Goal: Check status: Check status

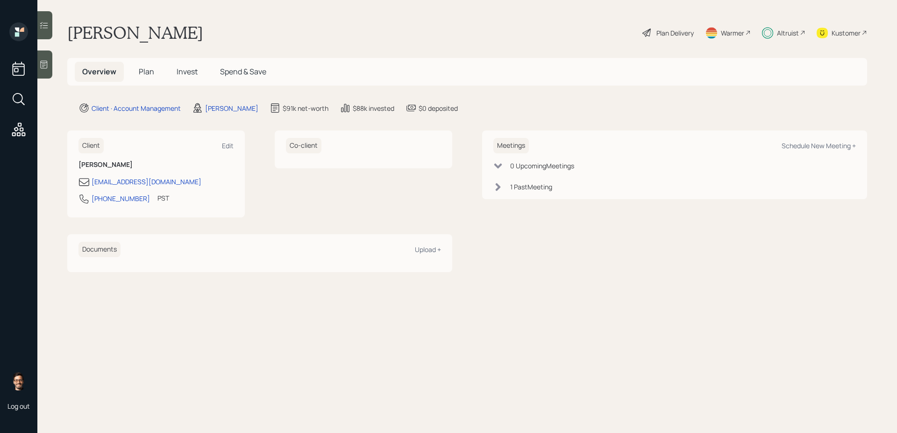
click at [190, 73] on span "Invest" at bounding box center [187, 71] width 21 height 10
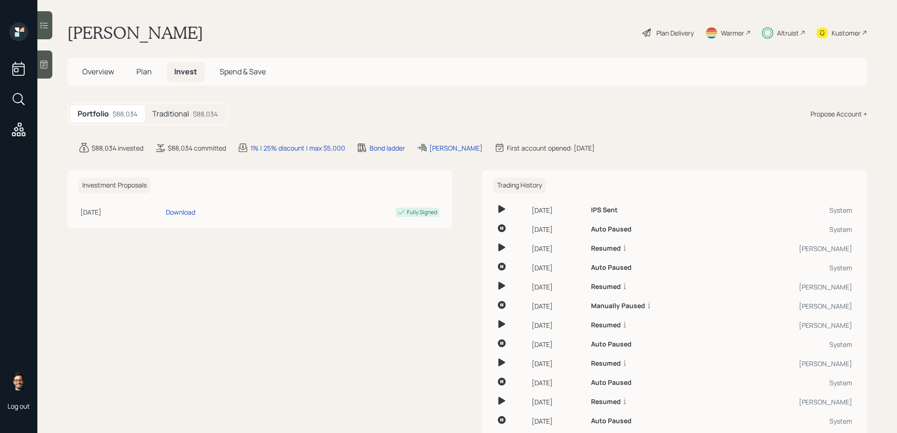
click at [43, 22] on icon at bounding box center [43, 25] width 9 height 9
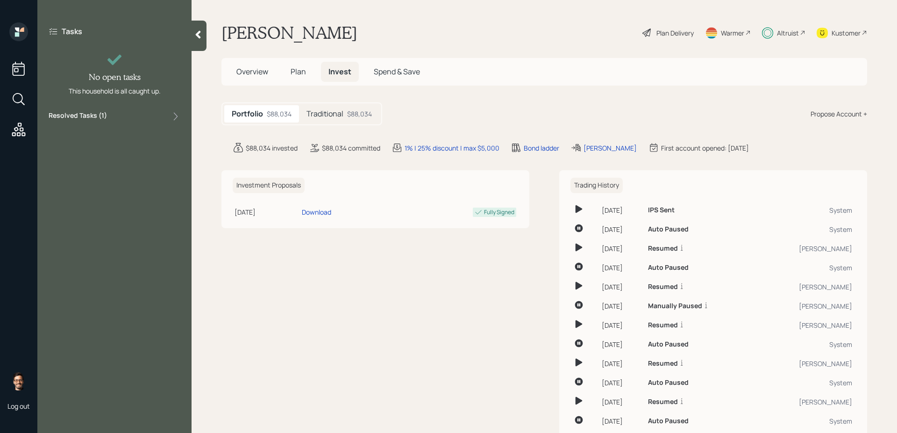
click at [151, 118] on div "Resolved Tasks ( 1 )" at bounding box center [115, 116] width 132 height 11
